Goal: Transaction & Acquisition: Book appointment/travel/reservation

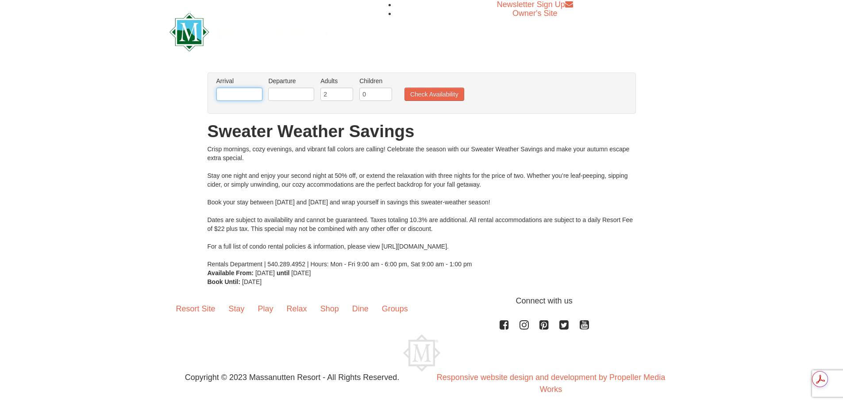
click at [231, 99] on input "text" at bounding box center [239, 94] width 46 height 13
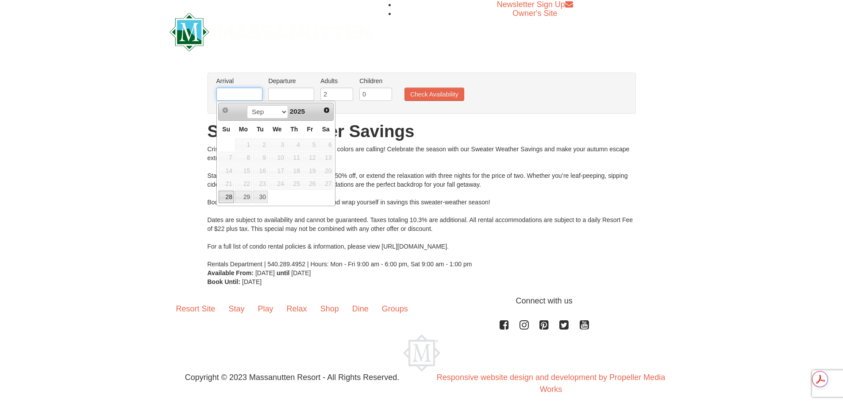
type input "10/03/2025"
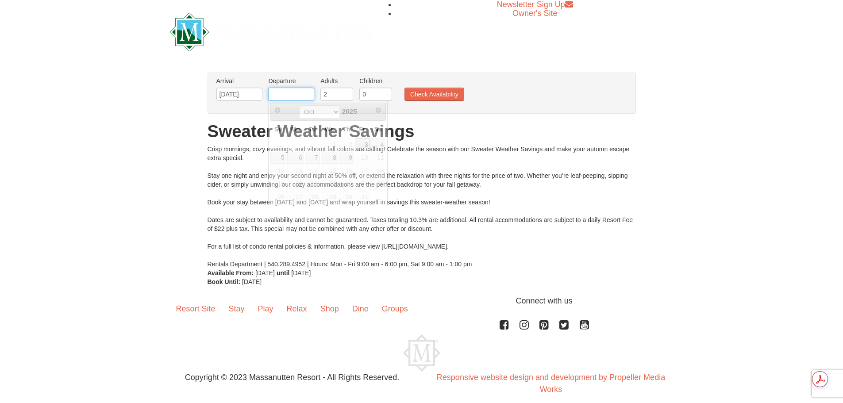
click at [277, 93] on input "text" at bounding box center [291, 94] width 46 height 13
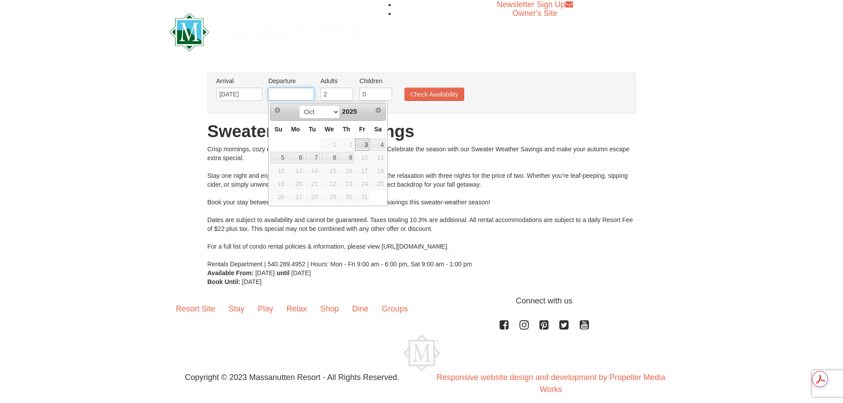
type input "10/05/2025"
click at [445, 99] on button "Check Availability" at bounding box center [434, 94] width 60 height 13
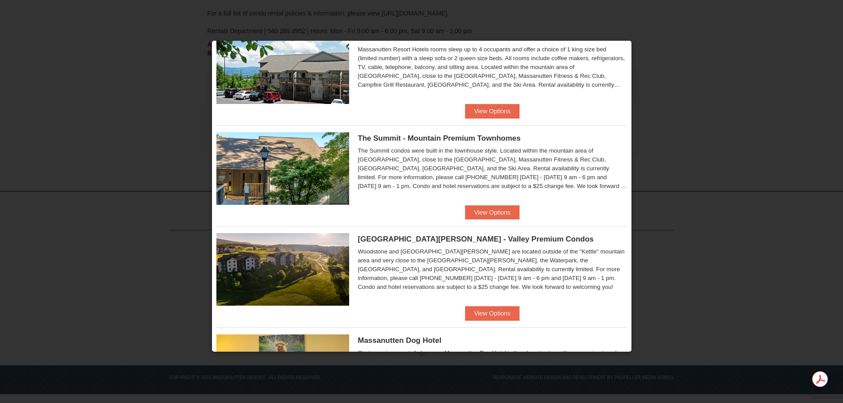
scroll to position [348, 0]
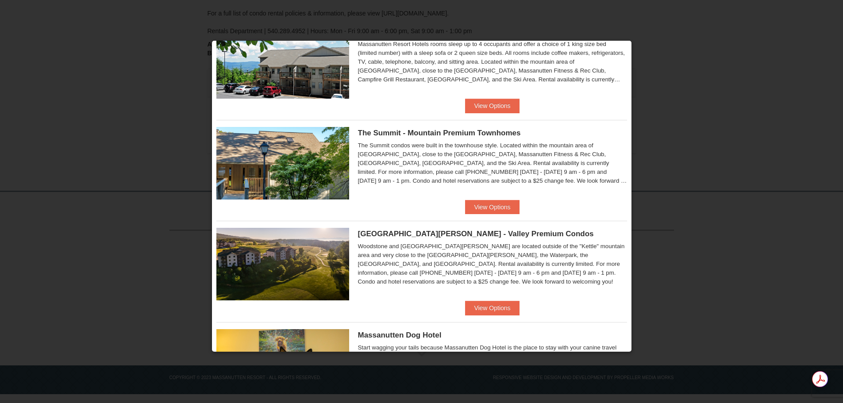
click at [251, 292] on img at bounding box center [282, 264] width 133 height 73
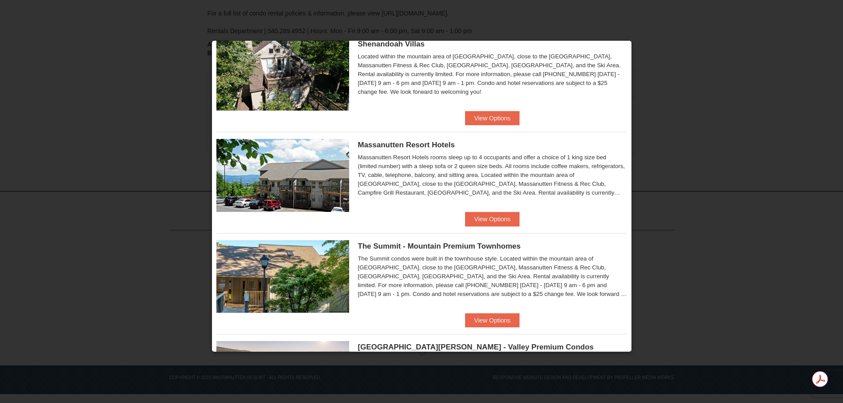
scroll to position [234, 0]
click at [483, 215] on button "View Options" at bounding box center [492, 219] width 54 height 14
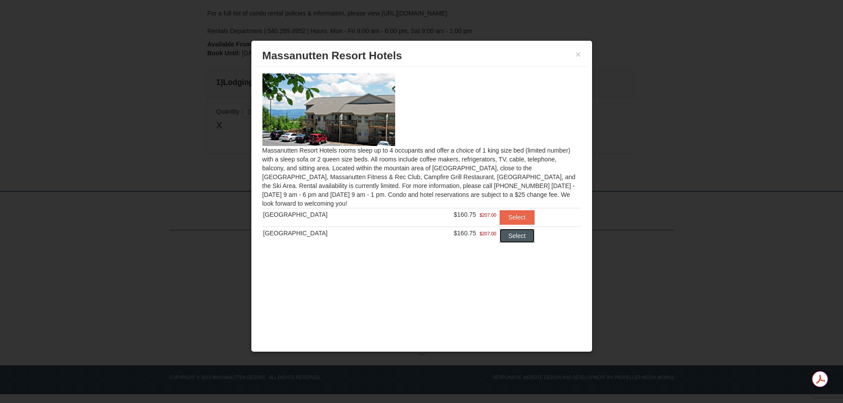
click at [508, 234] on button "Select" at bounding box center [516, 236] width 35 height 14
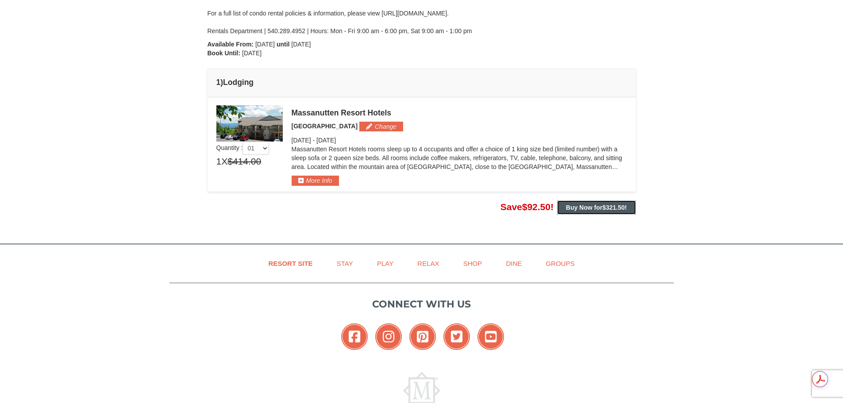
click at [573, 205] on strong "Buy Now for $321.50 !" at bounding box center [596, 207] width 61 height 7
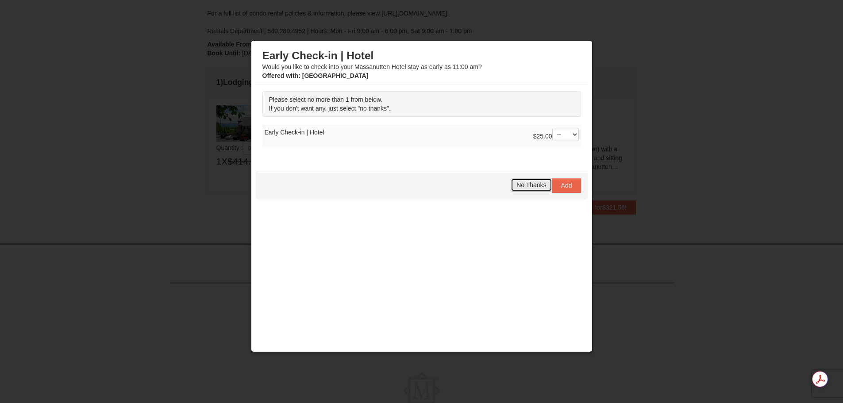
click at [529, 191] on button "No Thanks" at bounding box center [530, 184] width 41 height 13
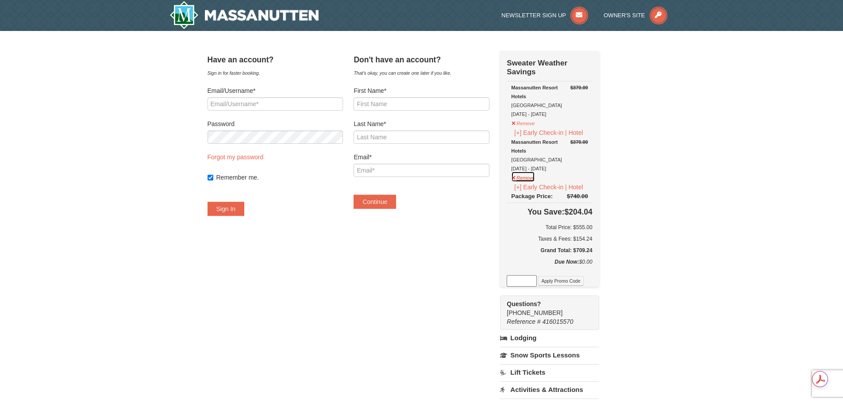
click at [535, 178] on button "Remove" at bounding box center [523, 176] width 24 height 11
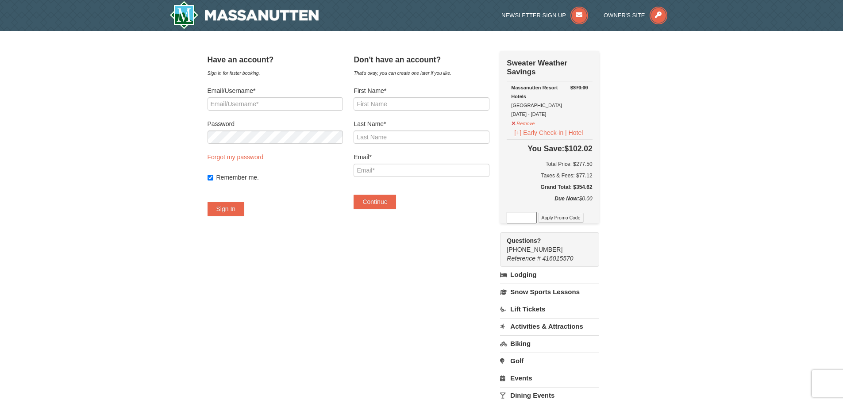
click at [60, 342] on div "× Have an account? Sign in for faster booking. Email/Username* Password Forgot …" at bounding box center [421, 266] width 843 height 470
